Goal: Task Accomplishment & Management: Use online tool/utility

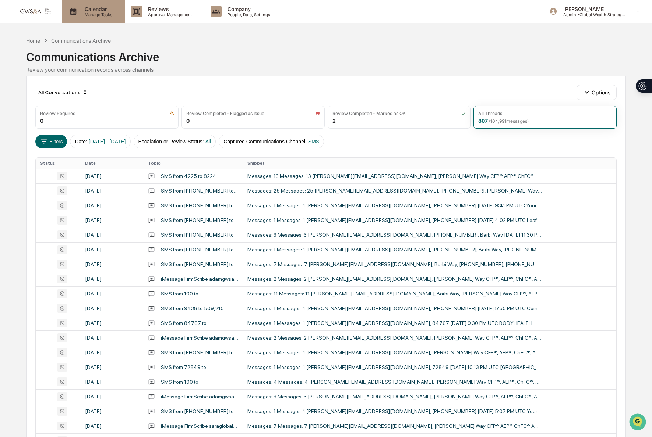
click at [77, 15] on icon at bounding box center [73, 11] width 11 height 11
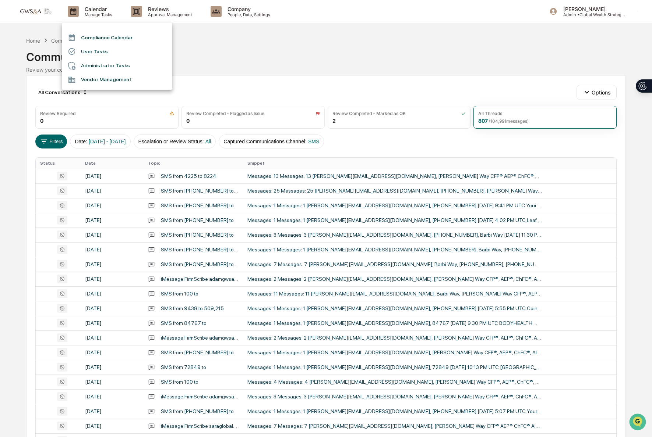
click at [105, 49] on li "User Tasks" at bounding box center [117, 52] width 110 height 14
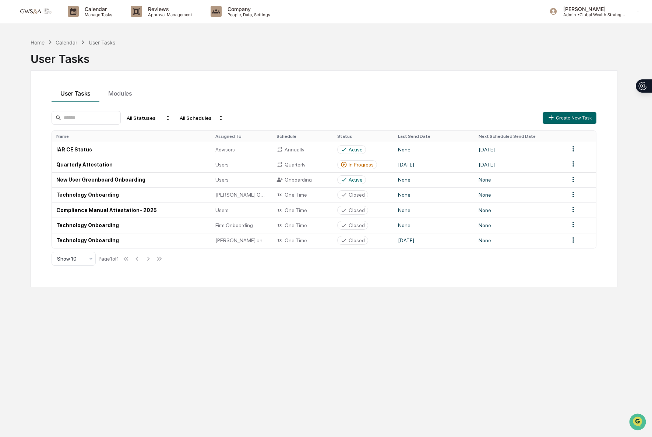
click at [73, 46] on div "User Tasks" at bounding box center [324, 55] width 586 height 19
click at [91, 17] on p "Manage Tasks" at bounding box center [97, 14] width 37 height 5
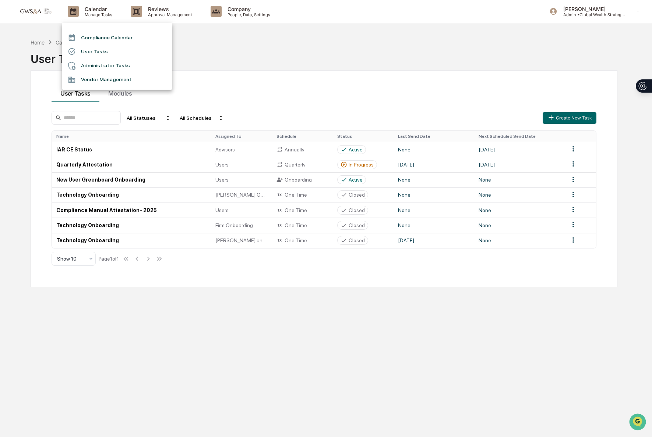
drag, startPoint x: 54, startPoint y: 4, endPoint x: 49, endPoint y: 10, distance: 8.0
click at [54, 4] on div at bounding box center [326, 218] width 652 height 437
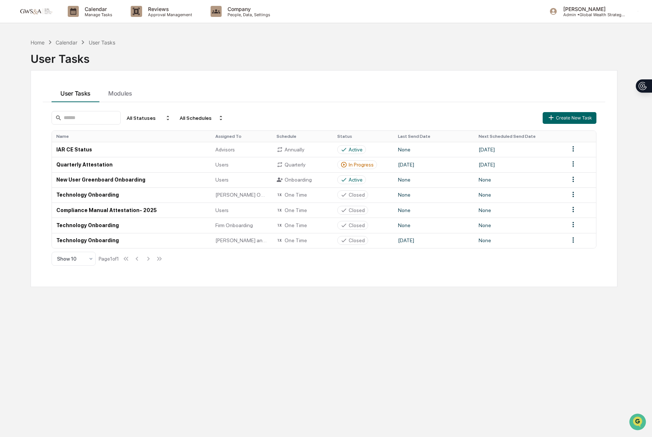
click at [48, 11] on div "Compliance Calendar User Tasks Administrator Tasks Vendor Management" at bounding box center [326, 218] width 652 height 437
click at [33, 6] on link at bounding box center [40, 11] width 44 height 23
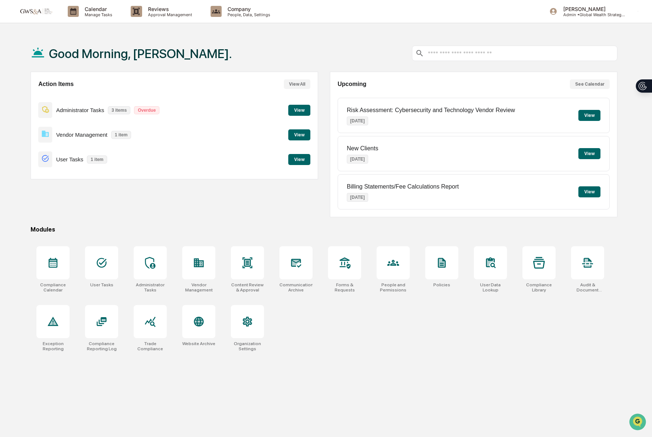
click at [294, 163] on button "View" at bounding box center [299, 159] width 22 height 11
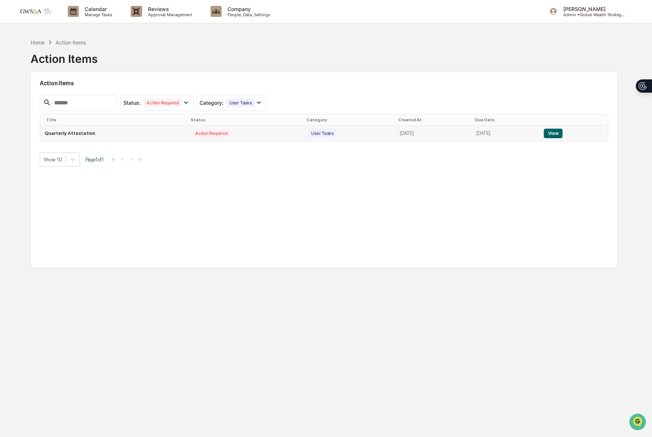
click at [562, 135] on button "View" at bounding box center [552, 134] width 19 height 10
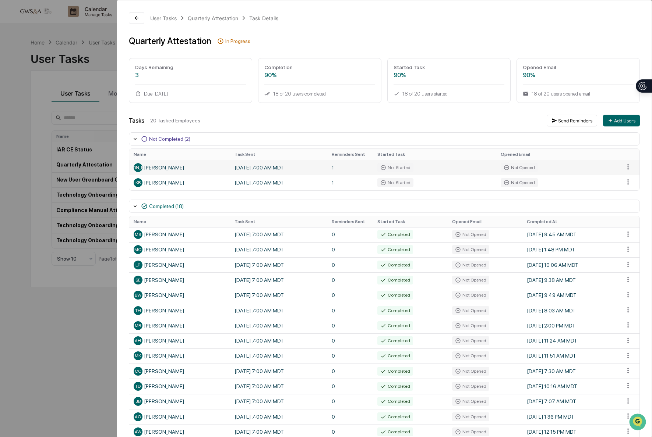
click at [238, 169] on td "[DATE] 7:00 AM MDT" at bounding box center [278, 167] width 97 height 15
click at [563, 122] on button "Send Reminders" at bounding box center [571, 121] width 50 height 12
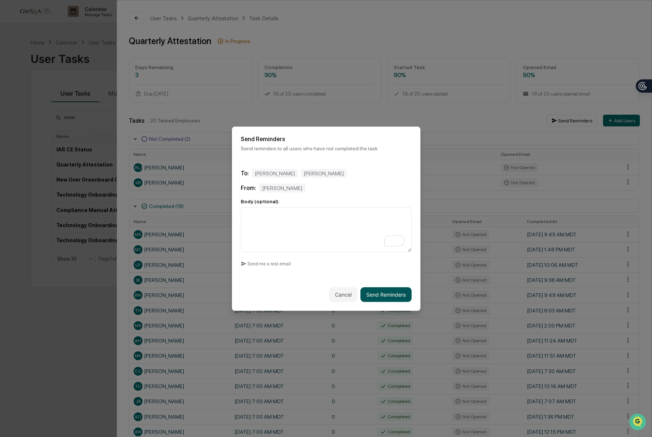
click at [382, 296] on button "Send Reminders" at bounding box center [385, 294] width 51 height 15
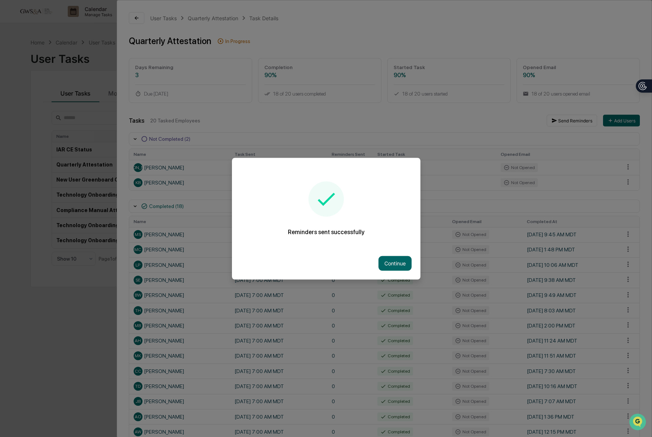
click at [234, 136] on div at bounding box center [326, 218] width 652 height 437
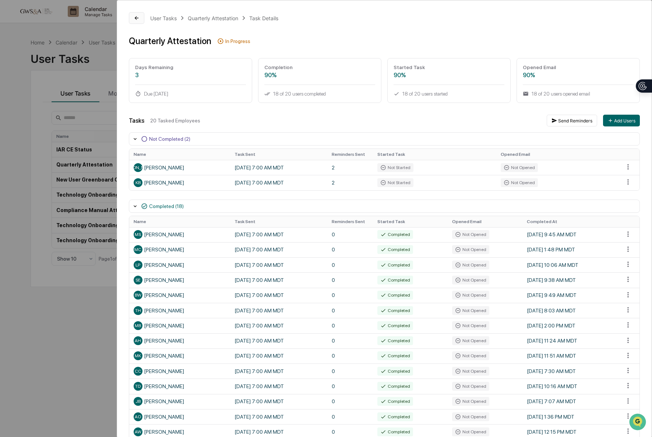
click at [137, 20] on icon at bounding box center [137, 18] width 6 height 6
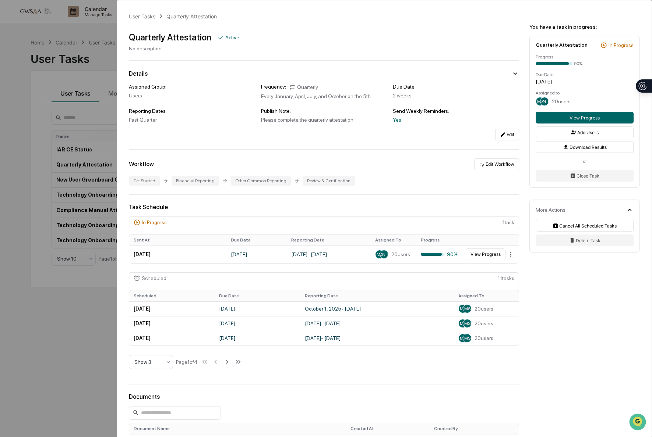
click at [82, 29] on div "User Tasks Quarterly Attestation Quarterly Attestation Active No description De…" at bounding box center [326, 218] width 652 height 437
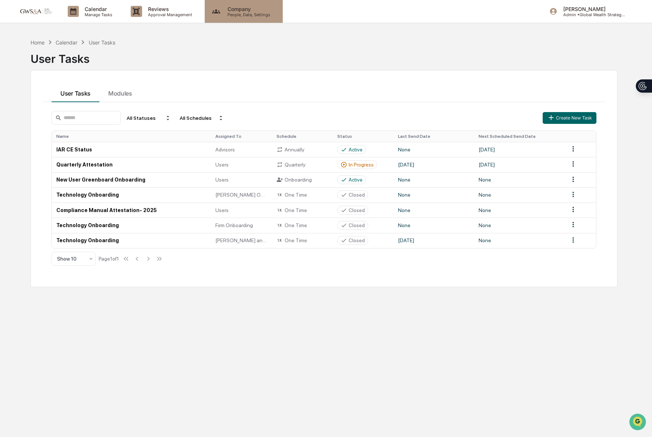
click at [233, 17] on div "Company People, Data, Settings" at bounding box center [244, 11] width 78 height 23
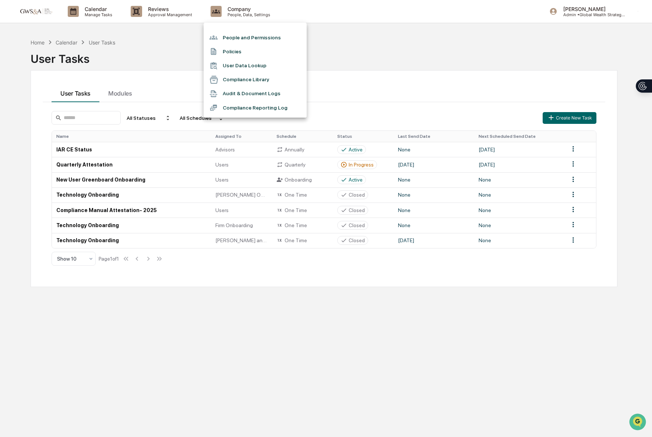
click at [164, 17] on div at bounding box center [326, 218] width 652 height 437
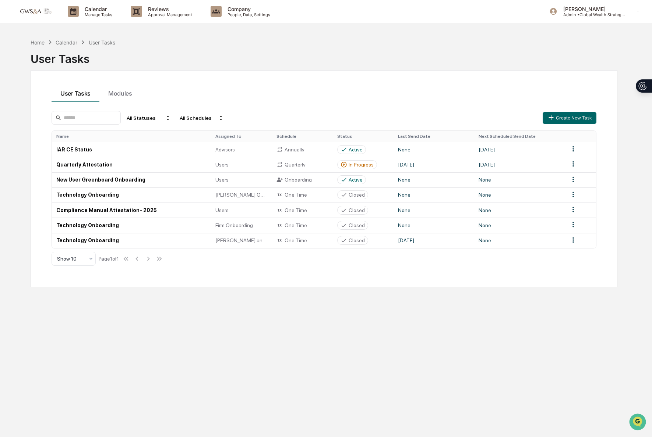
click at [163, 14] on div "People and Permissions Policies User Data Lookup Compliance Library Audit & Doc…" at bounding box center [326, 218] width 652 height 437
click at [163, 14] on p "Approval Management" at bounding box center [169, 14] width 54 height 5
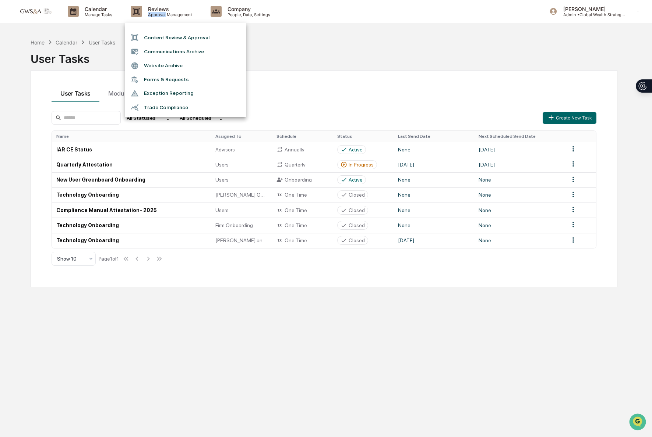
click at [167, 37] on li "Content Review & Approval" at bounding box center [185, 38] width 121 height 14
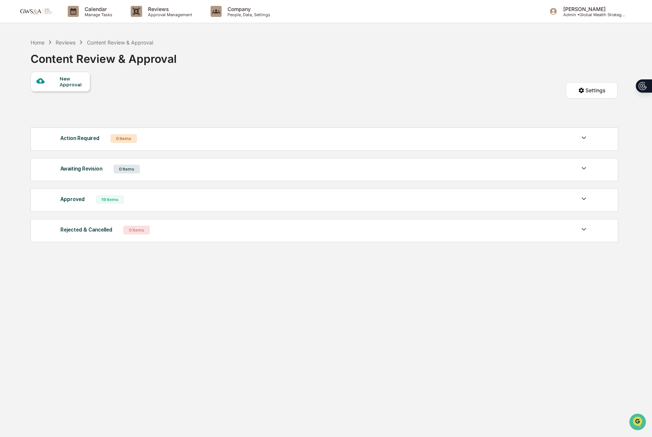
click at [74, 83] on div "New Approval" at bounding box center [72, 82] width 25 height 12
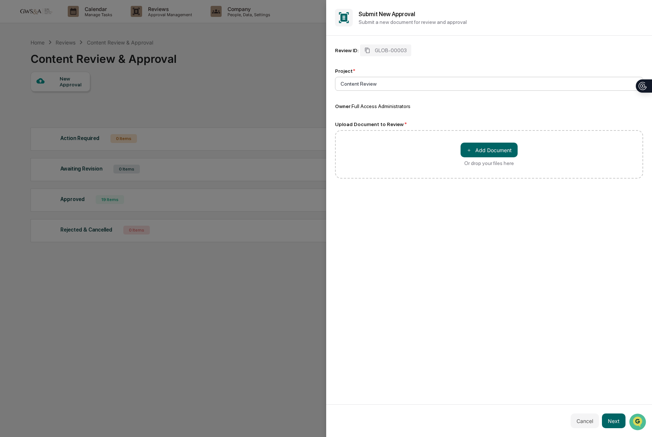
click at [405, 86] on div at bounding box center [485, 83] width 291 height 7
click at [473, 154] on button "＋ Add Document" at bounding box center [488, 150] width 57 height 15
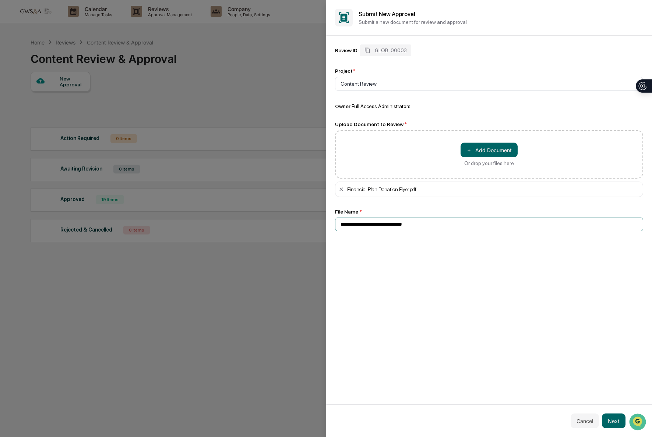
click at [385, 224] on input "**********" at bounding box center [489, 225] width 308 height 14
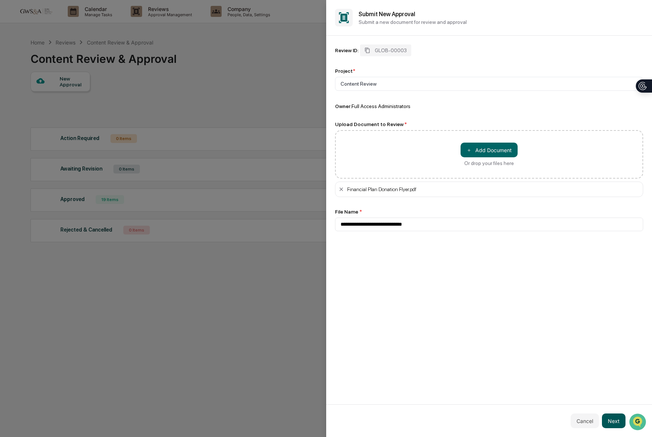
click at [615, 424] on button "Next" at bounding box center [614, 421] width 24 height 15
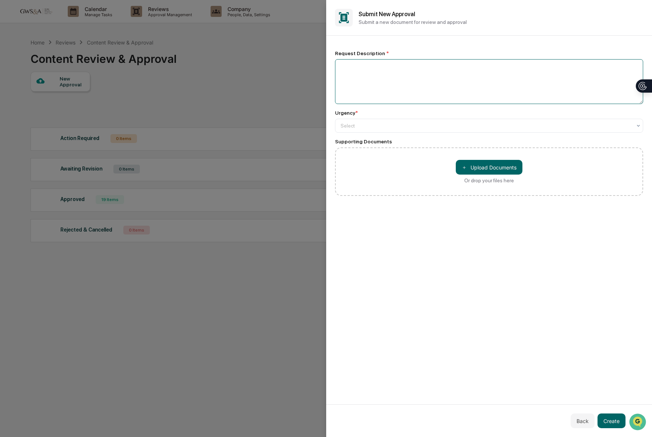
click at [371, 88] on textarea at bounding box center [489, 81] width 308 height 45
type textarea "***"
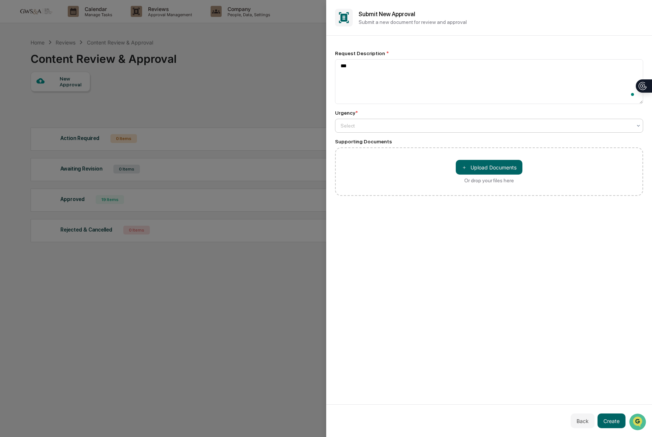
click at [375, 131] on div "Select" at bounding box center [486, 126] width 299 height 10
click at [476, 171] on button "＋ Upload Documents" at bounding box center [488, 167] width 67 height 15
click at [603, 416] on button "Create" at bounding box center [611, 421] width 28 height 15
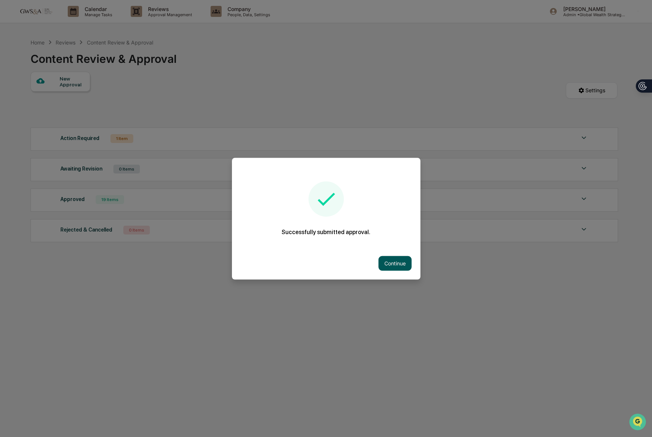
click at [395, 265] on button "Continue" at bounding box center [394, 263] width 33 height 15
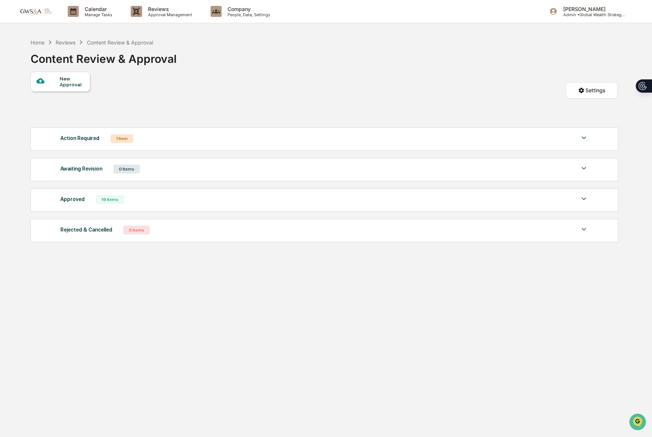
click at [39, 6] on link at bounding box center [40, 11] width 44 height 23
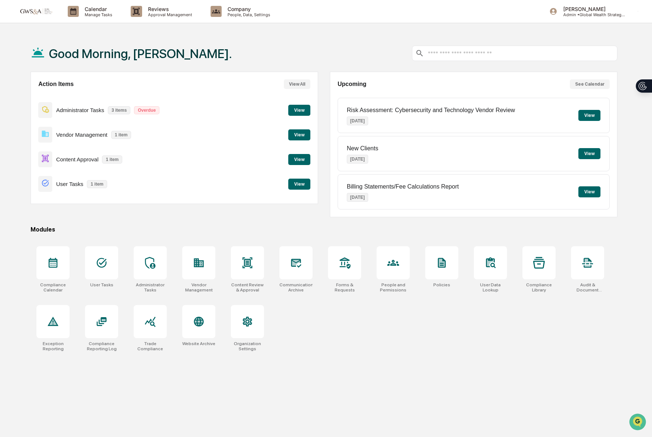
click at [300, 161] on button "View" at bounding box center [299, 159] width 22 height 11
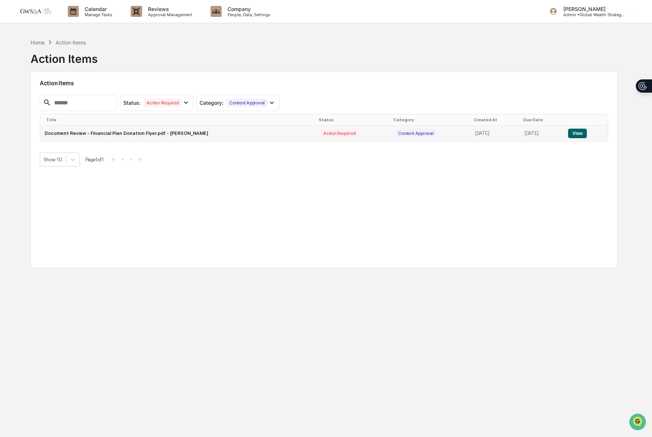
click at [582, 134] on button "View" at bounding box center [577, 134] width 19 height 10
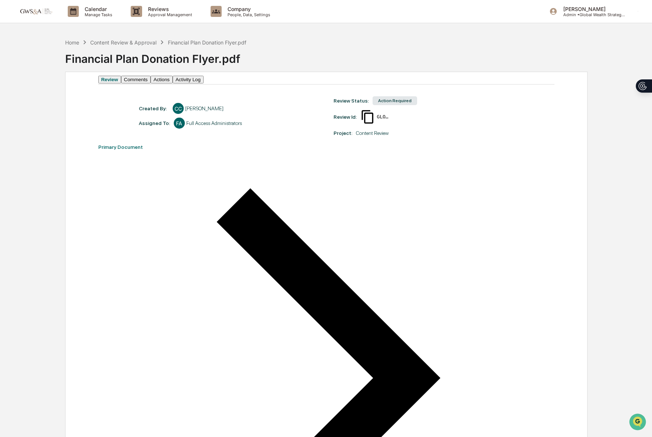
click at [173, 84] on button "Actions" at bounding box center [161, 80] width 22 height 8
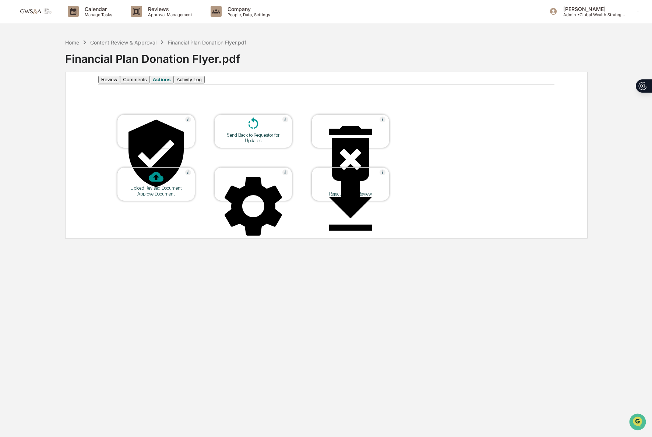
click at [153, 148] on div "Approve Document" at bounding box center [156, 131] width 78 height 34
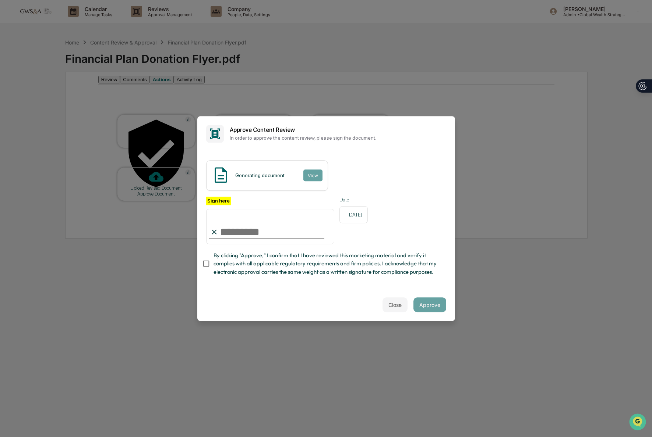
click at [279, 229] on input "Sign here" at bounding box center [270, 226] width 128 height 35
type input "**********"
click at [314, 176] on button "View" at bounding box center [312, 176] width 19 height 12
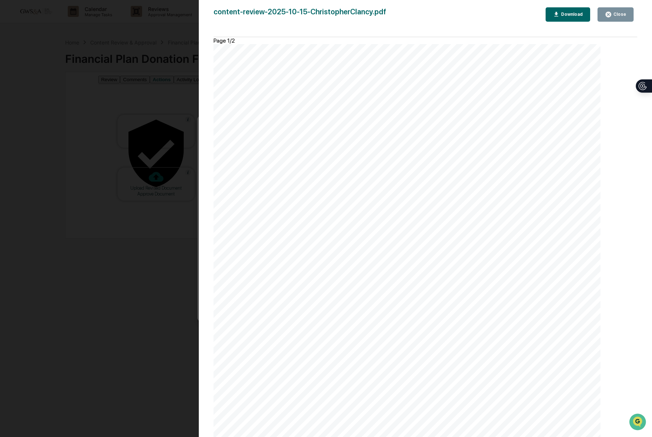
click at [608, 17] on icon "button" at bounding box center [608, 15] width 6 height 6
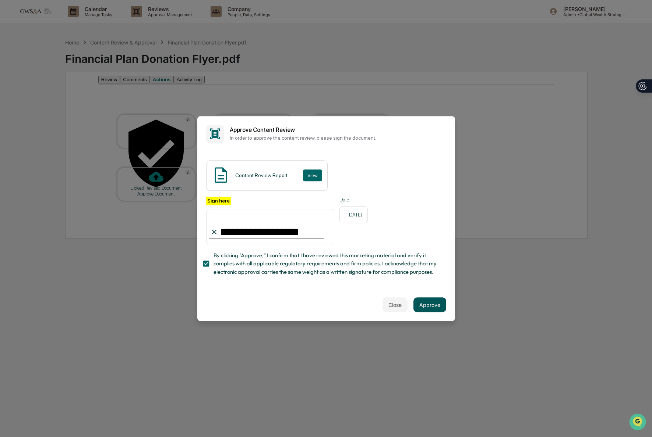
click at [435, 305] on button "Approve" at bounding box center [429, 305] width 33 height 15
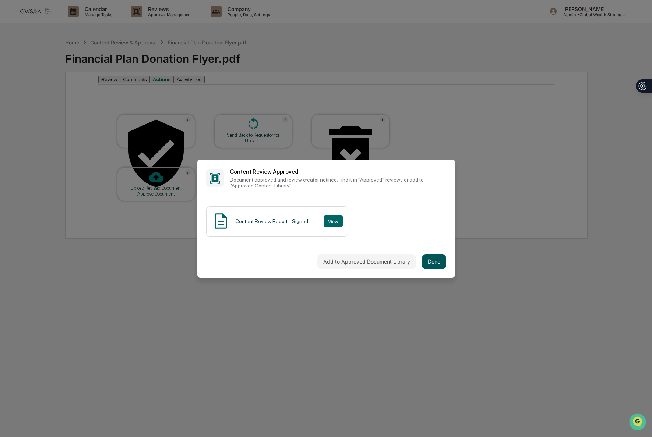
click at [430, 260] on button "Done" at bounding box center [434, 262] width 24 height 15
